Goal: Navigation & Orientation: Find specific page/section

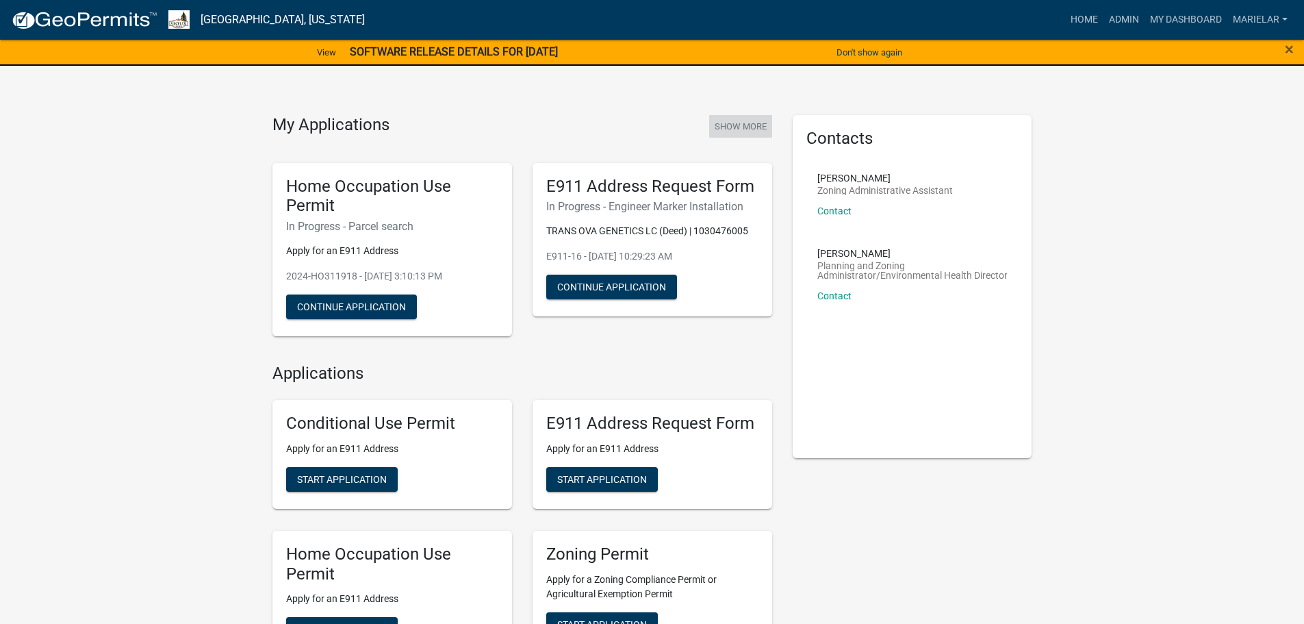
click at [735, 124] on button "Show More" at bounding box center [740, 126] width 63 height 23
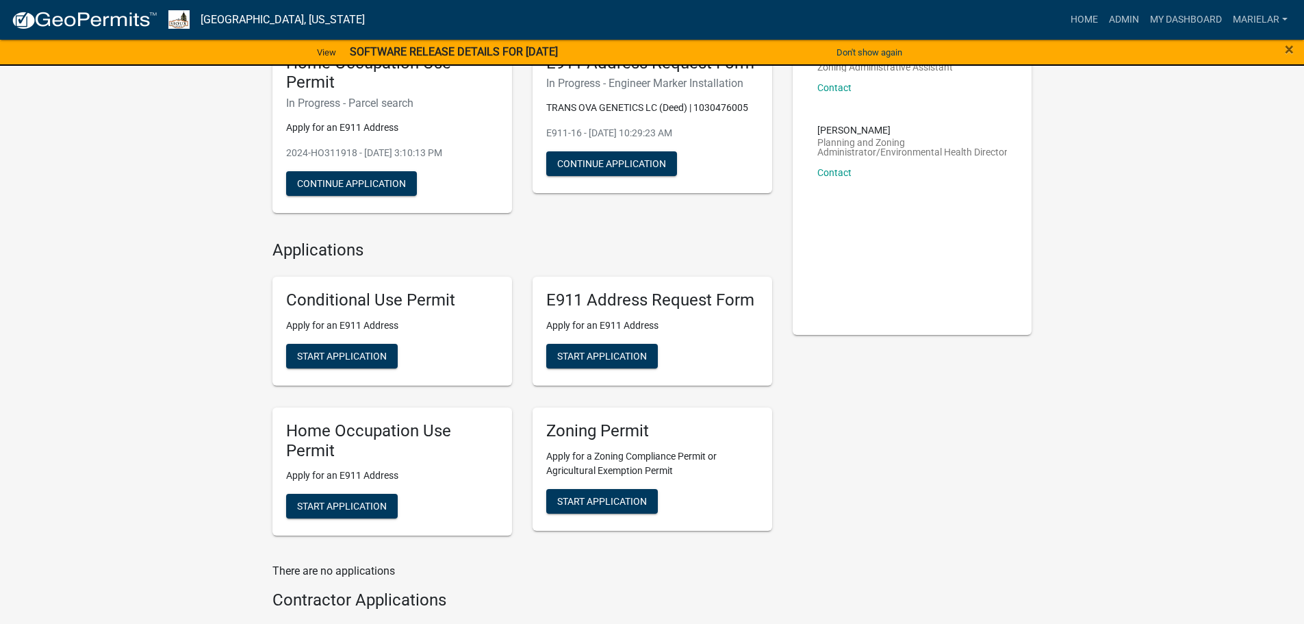
scroll to position [222, 0]
